Goal: Find specific page/section: Find specific page/section

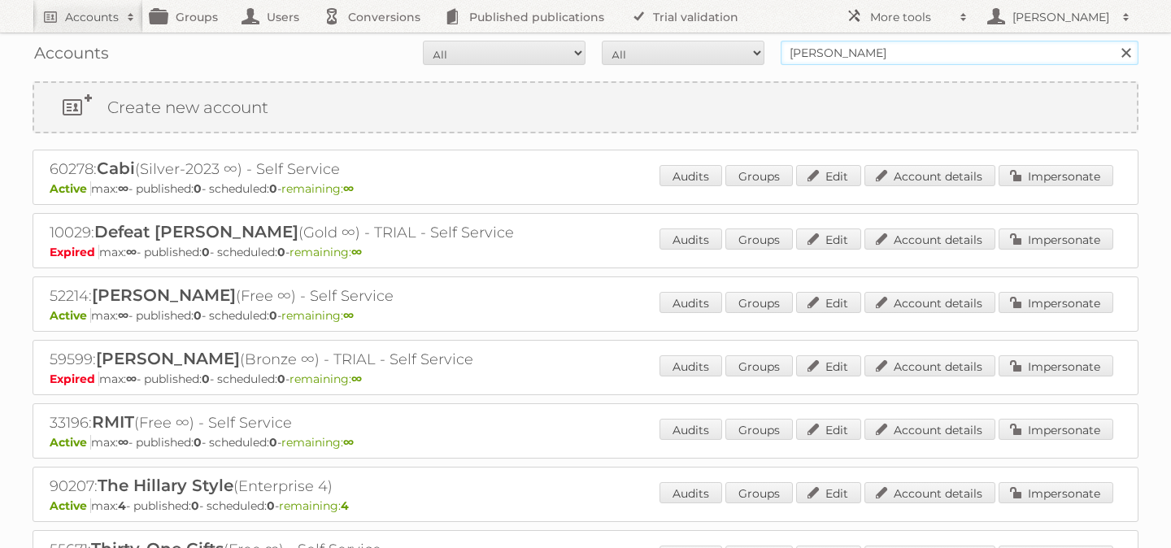
click at [835, 51] on input "[PERSON_NAME]" at bounding box center [960, 53] width 358 height 24
paste input "Furniture Mart"
type input "Furniture Mart"
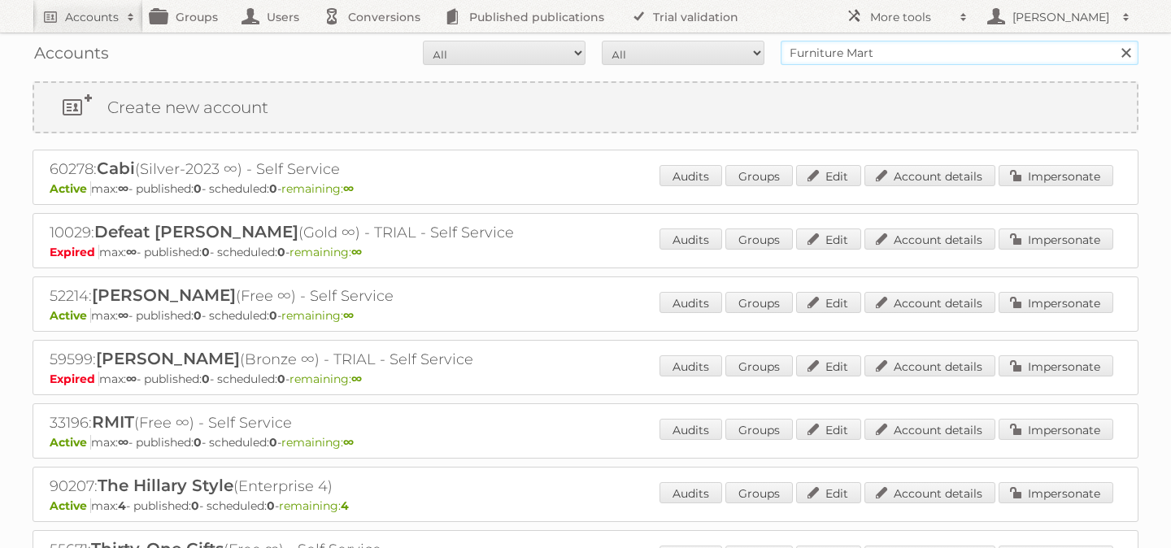
click at [1114, 41] on input "Search" at bounding box center [1126, 53] width 24 height 24
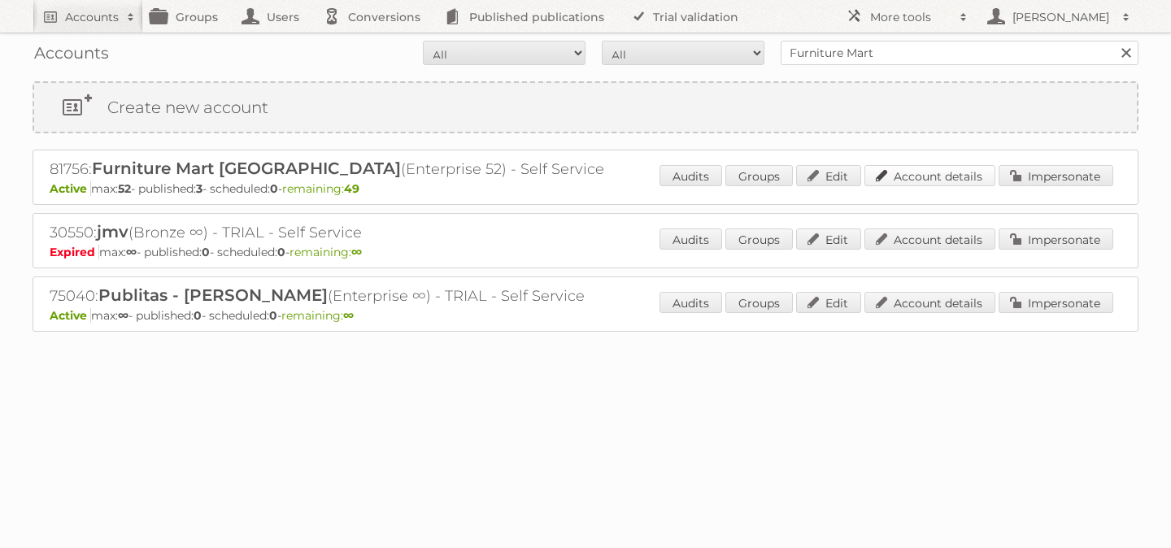
click at [938, 181] on link "Account details" at bounding box center [930, 175] width 131 height 21
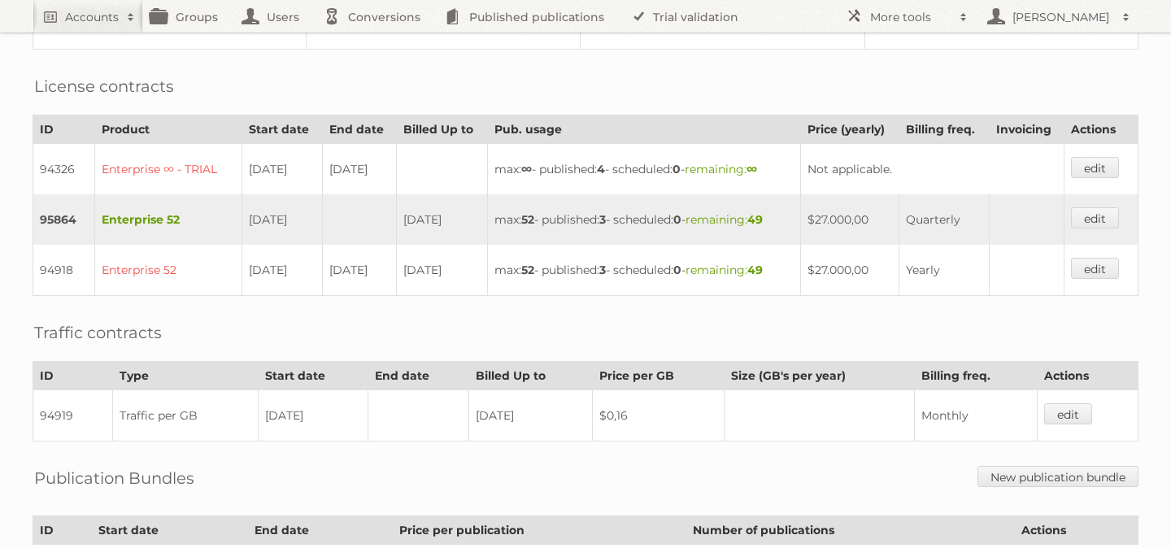
scroll to position [361, 0]
